Goal: Use online tool/utility: Utilize a website feature to perform a specific function

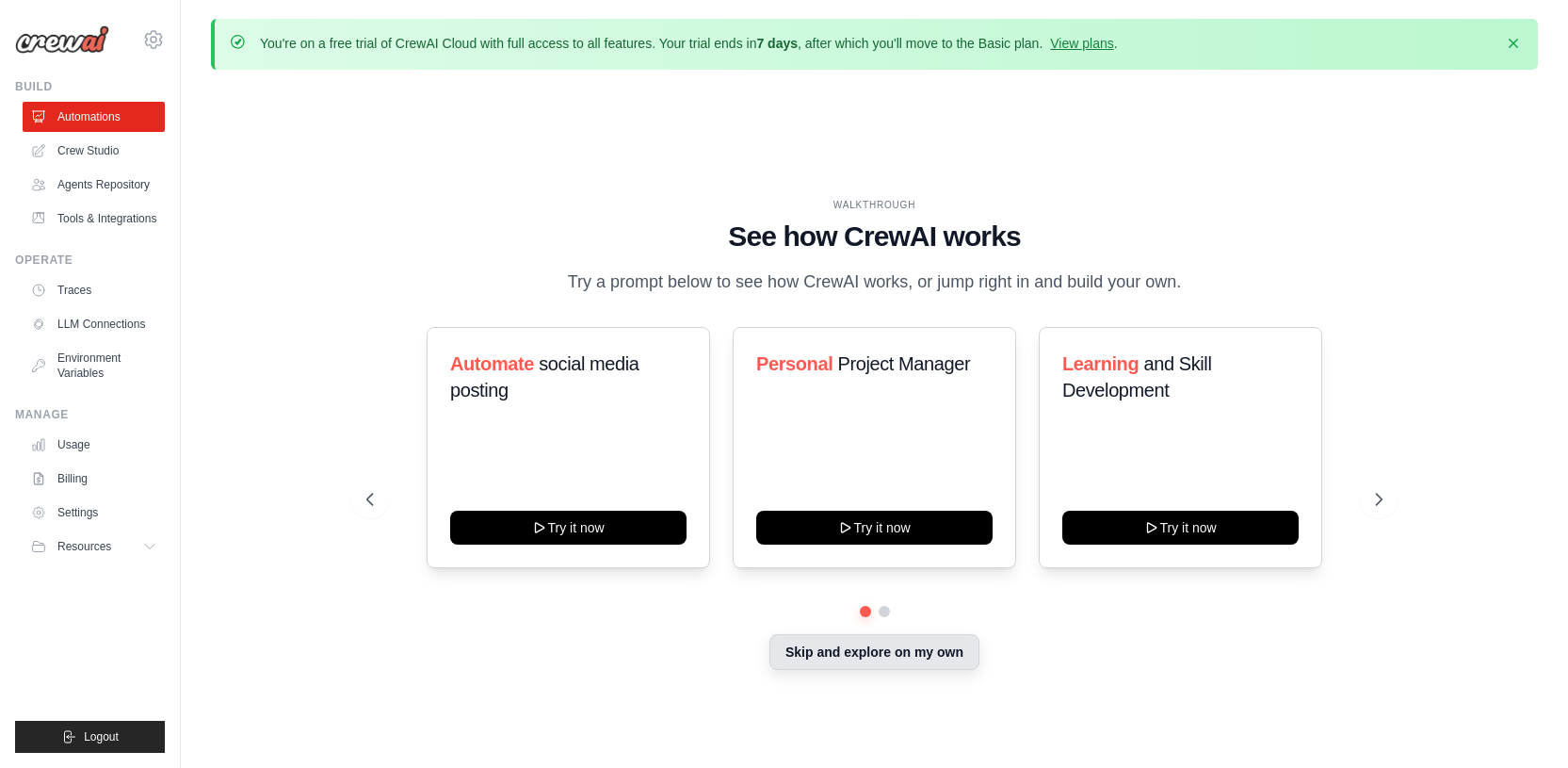
click at [834, 656] on button "Skip and explore on my own" at bounding box center [875, 652] width 210 height 36
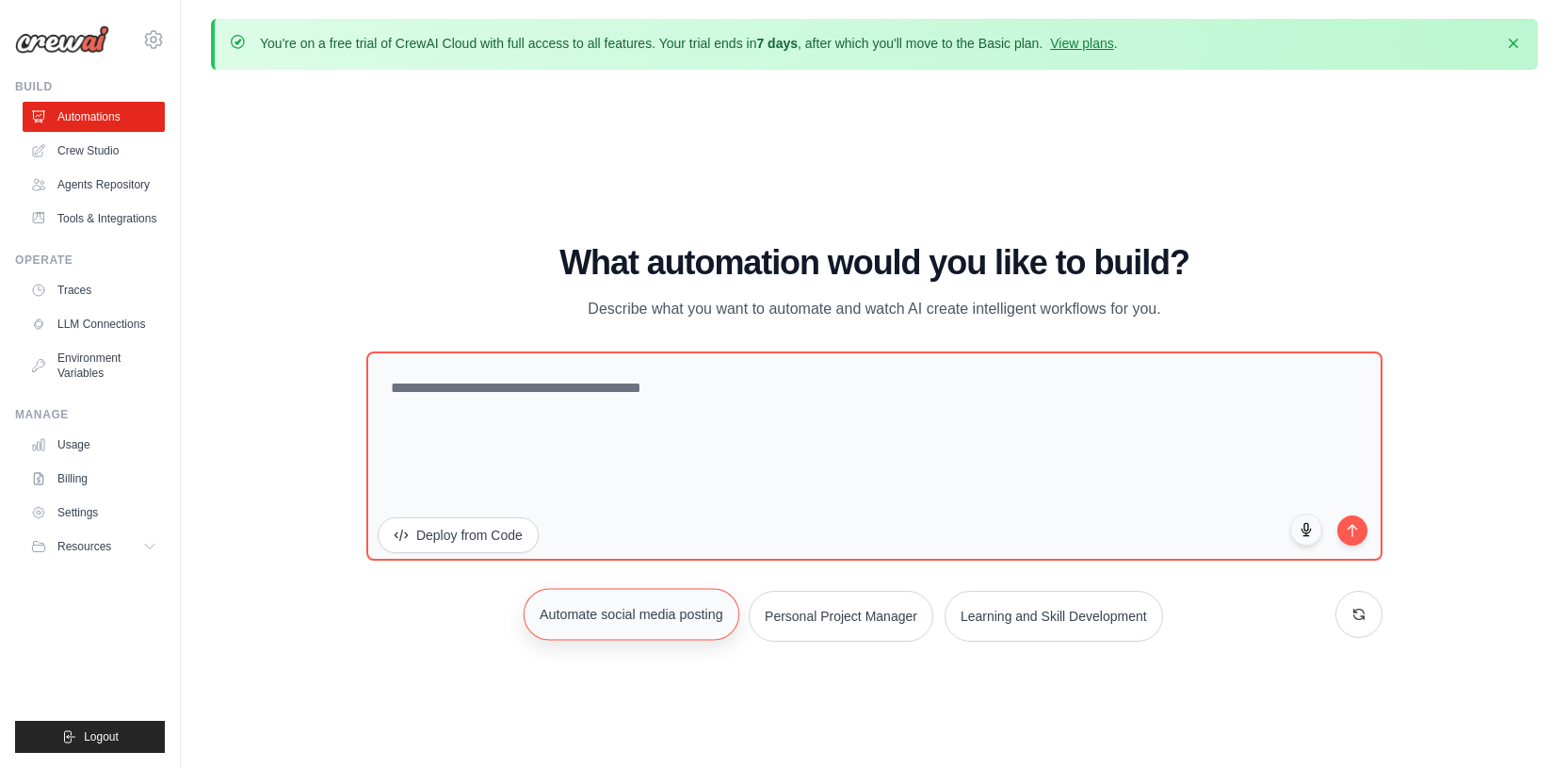
click at [589, 623] on button "Automate social media posting" at bounding box center [631, 613] width 216 height 52
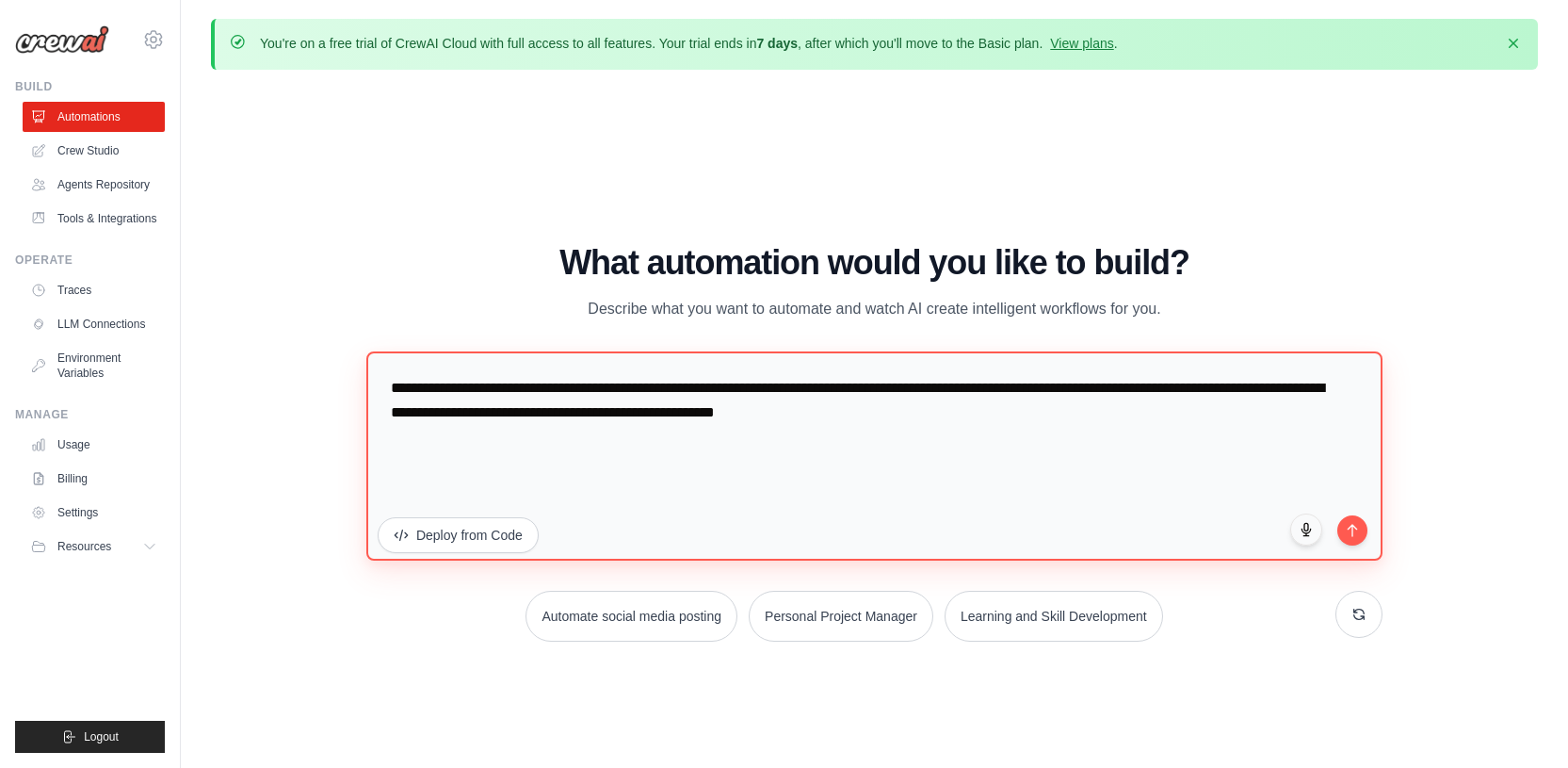
scroll to position [65, 0]
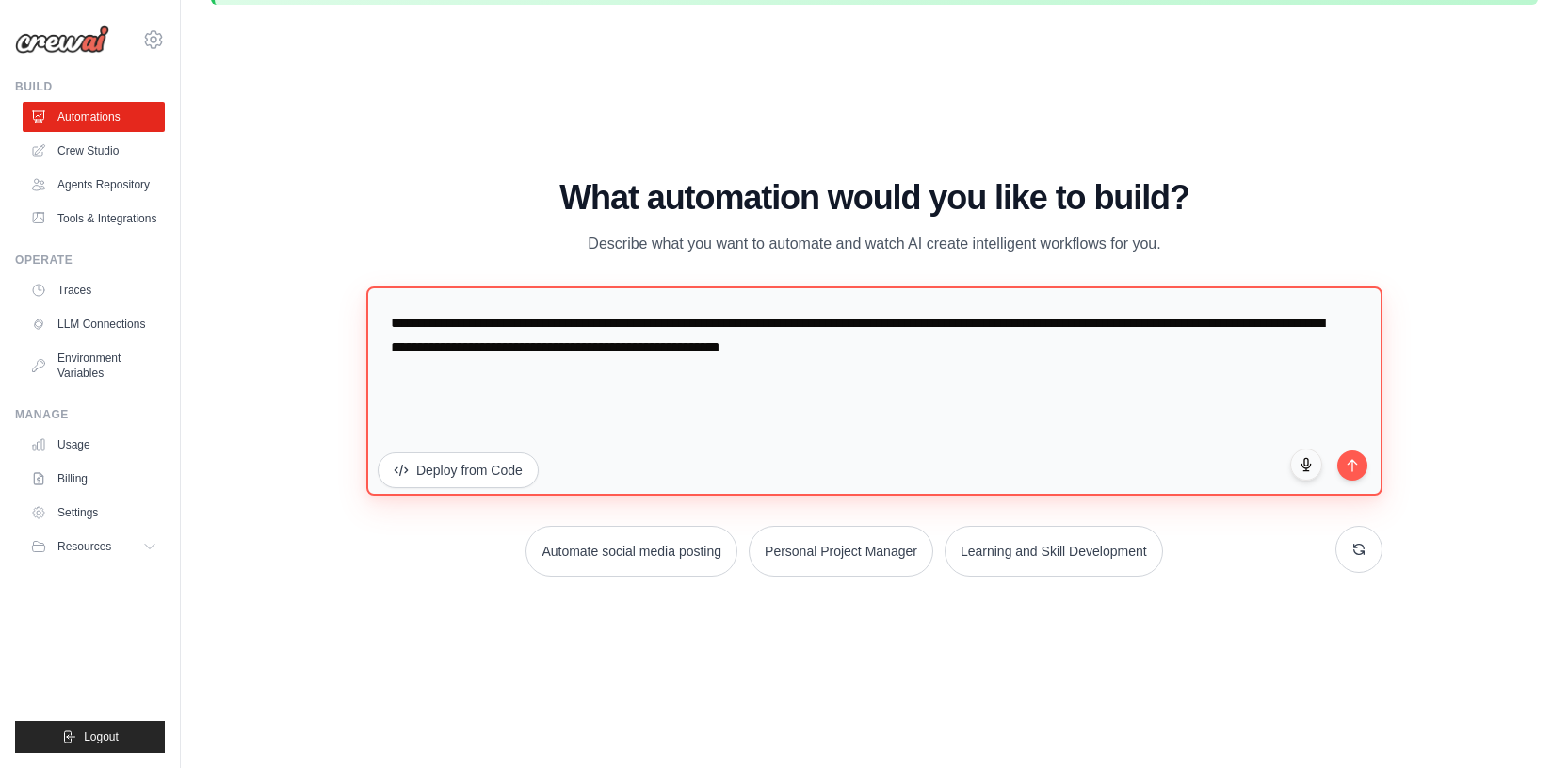
type textarea "**********"
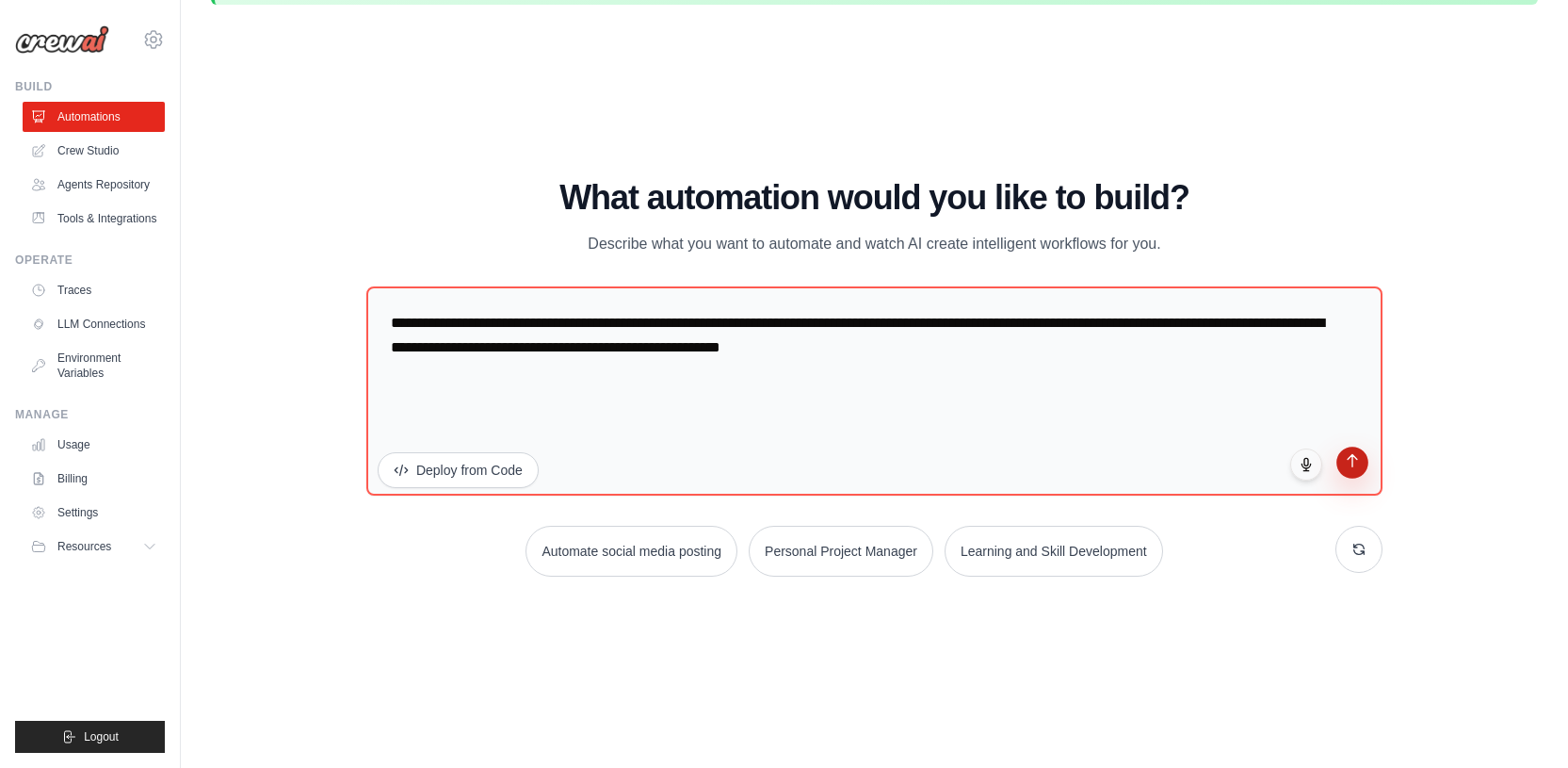
click at [1351, 466] on icon "submit" at bounding box center [1352, 460] width 16 height 16
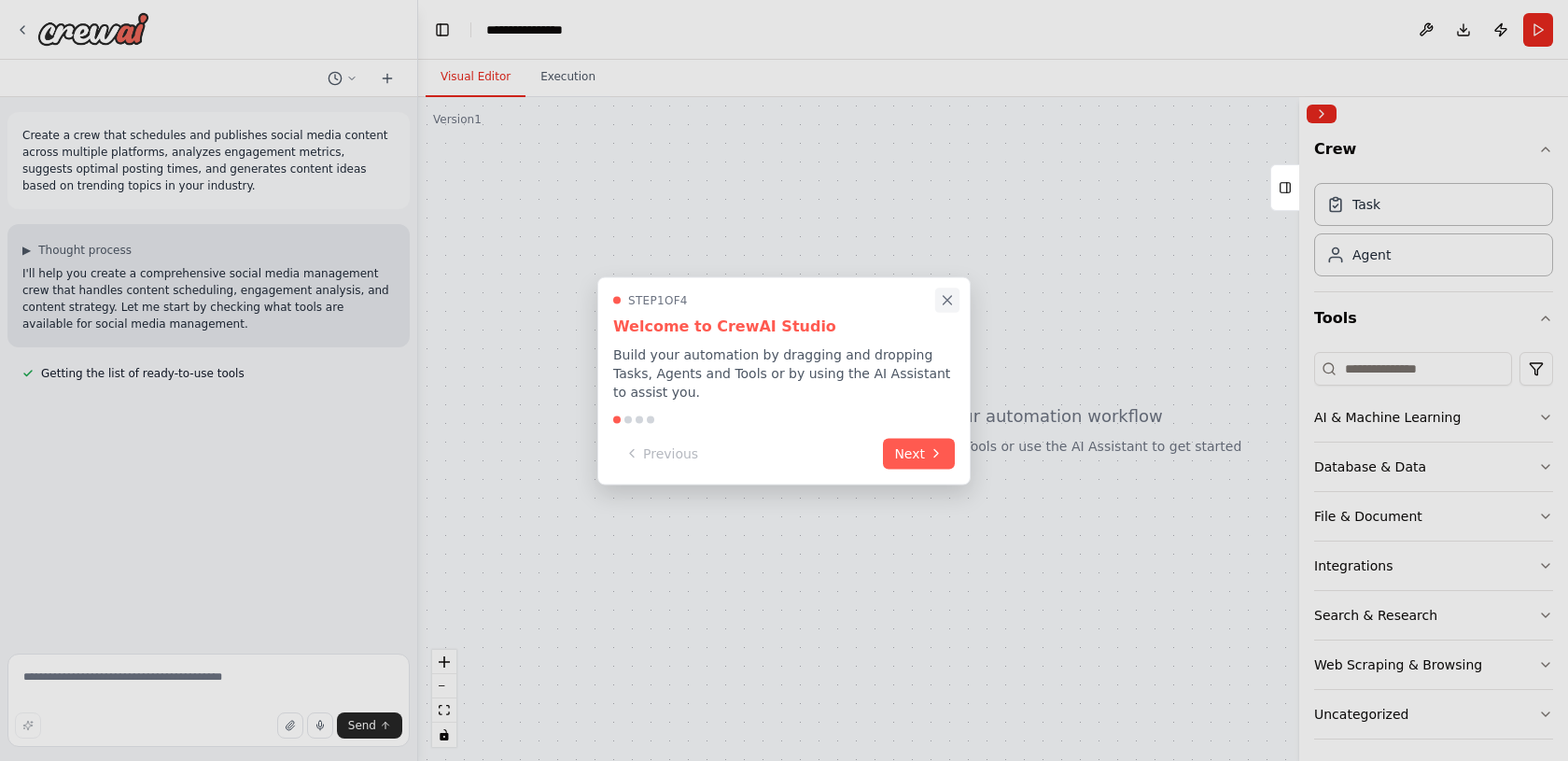
click at [942, 300] on icon "Close walkthrough" at bounding box center [947, 300] width 17 height 17
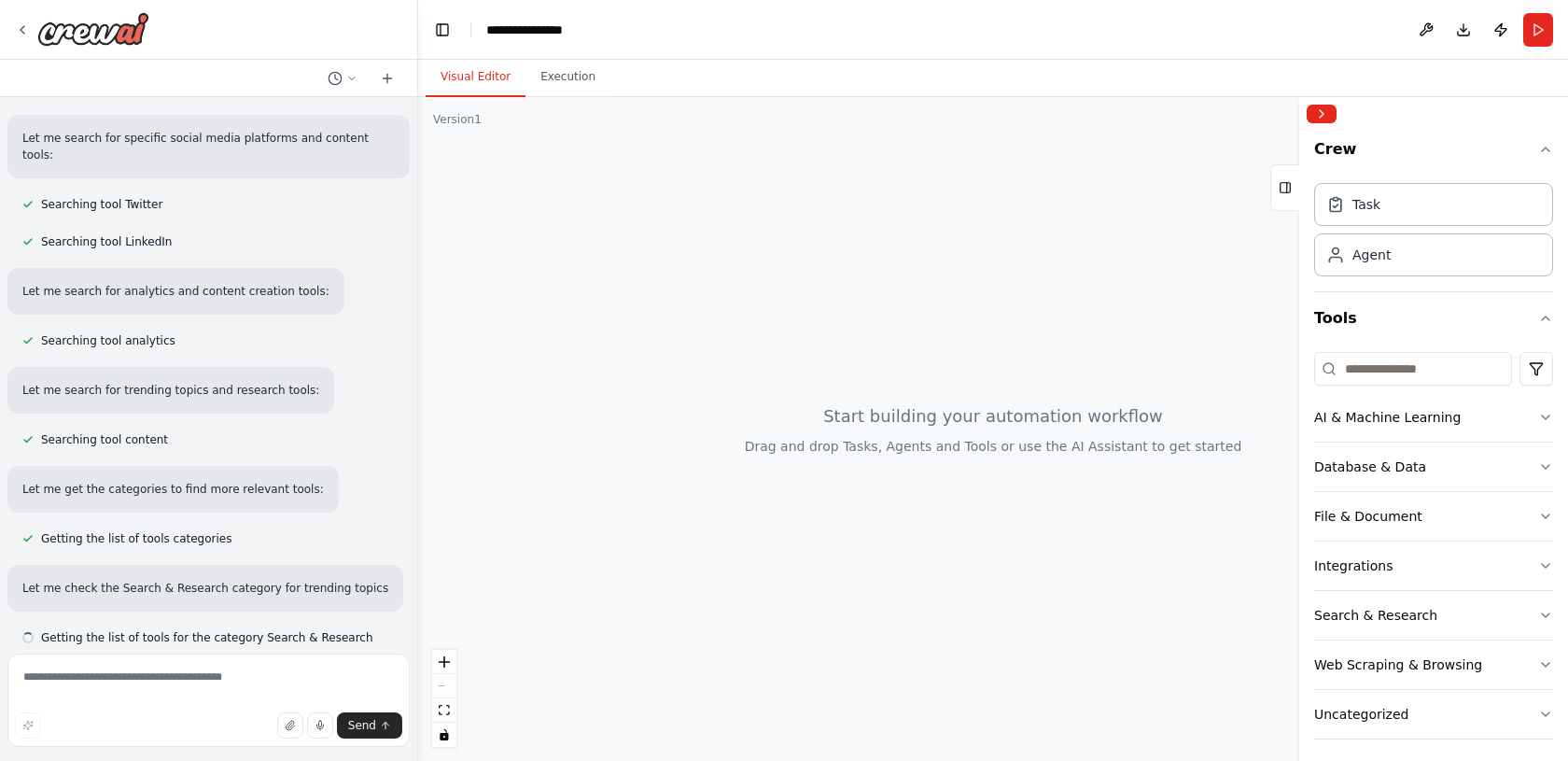
scroll to position [401, 0]
